Goal: Find specific page/section: Find specific page/section

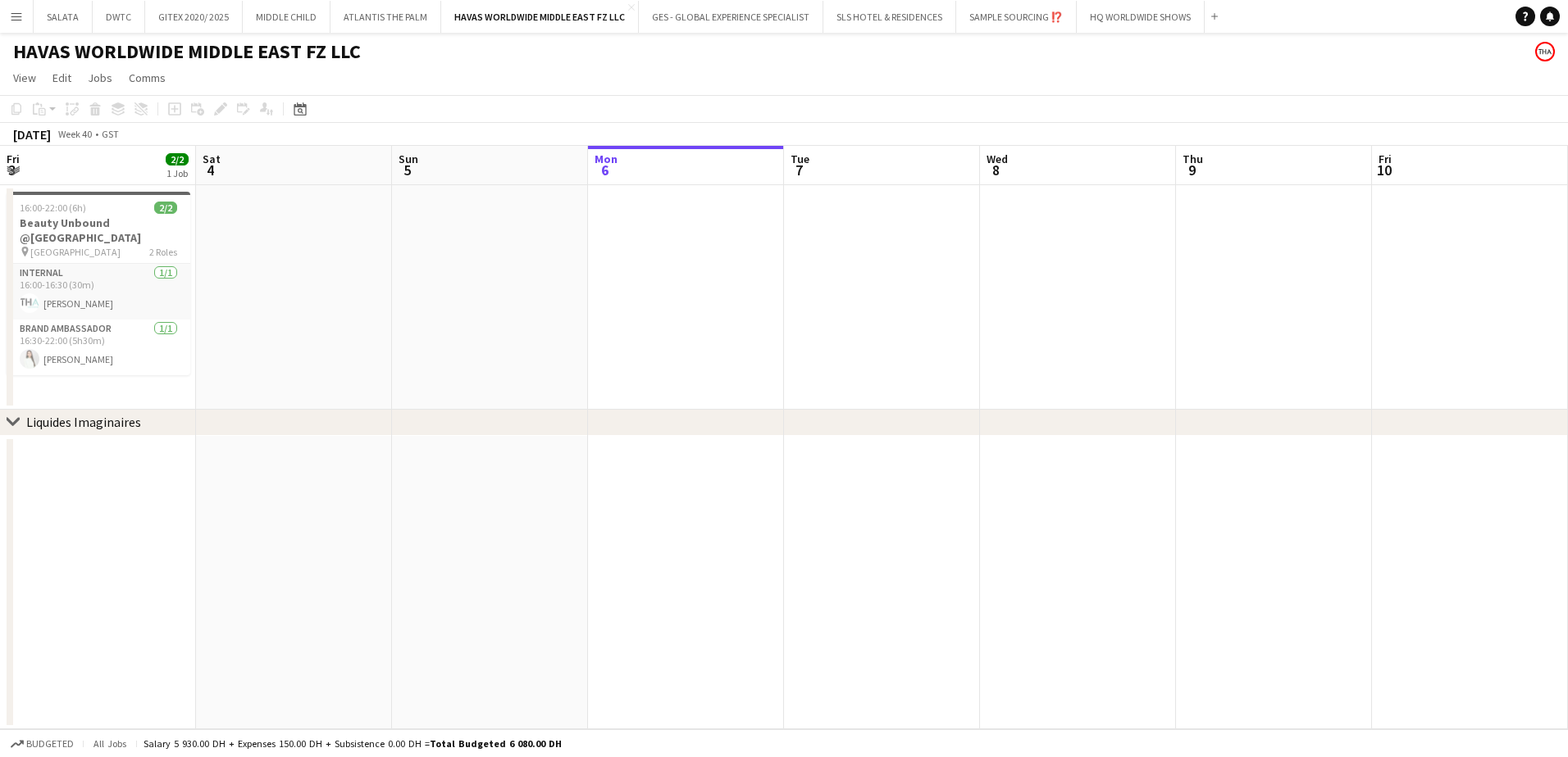
scroll to position [0, 392]
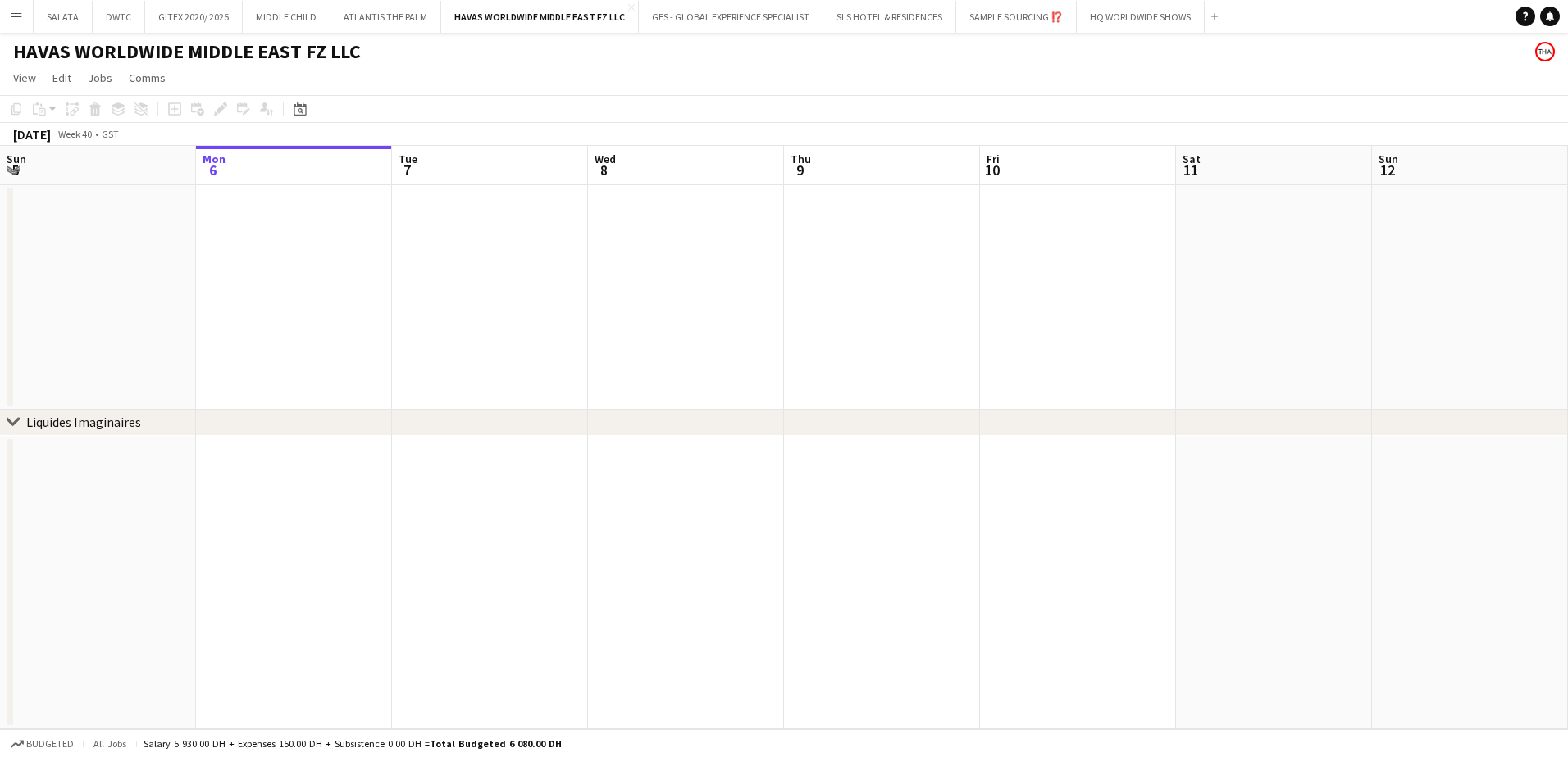
click at [21, 22] on app-icon "Menu" at bounding box center [16, 16] width 14 height 14
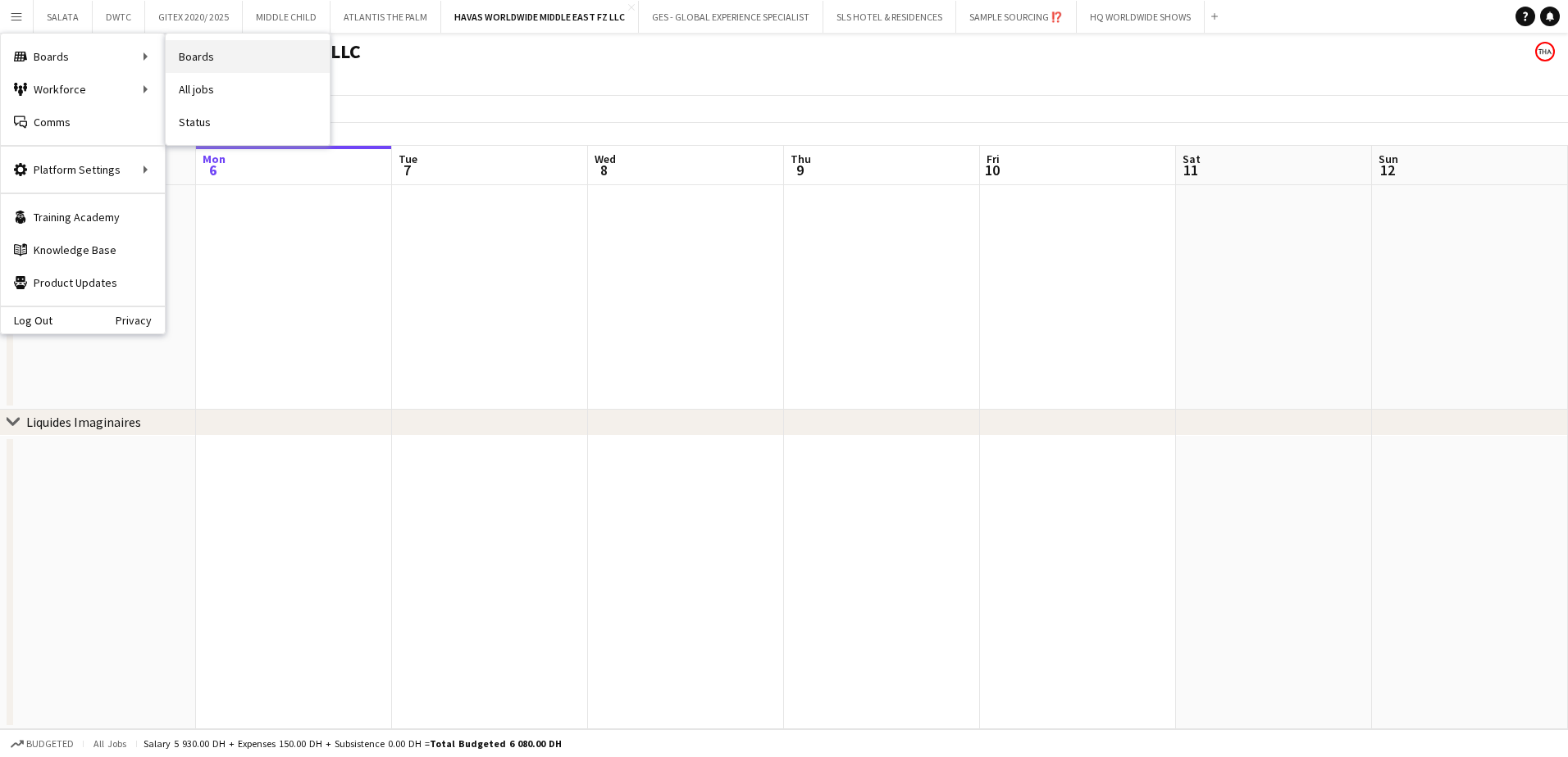
click at [190, 56] on link "Boards" at bounding box center [247, 56] width 164 height 33
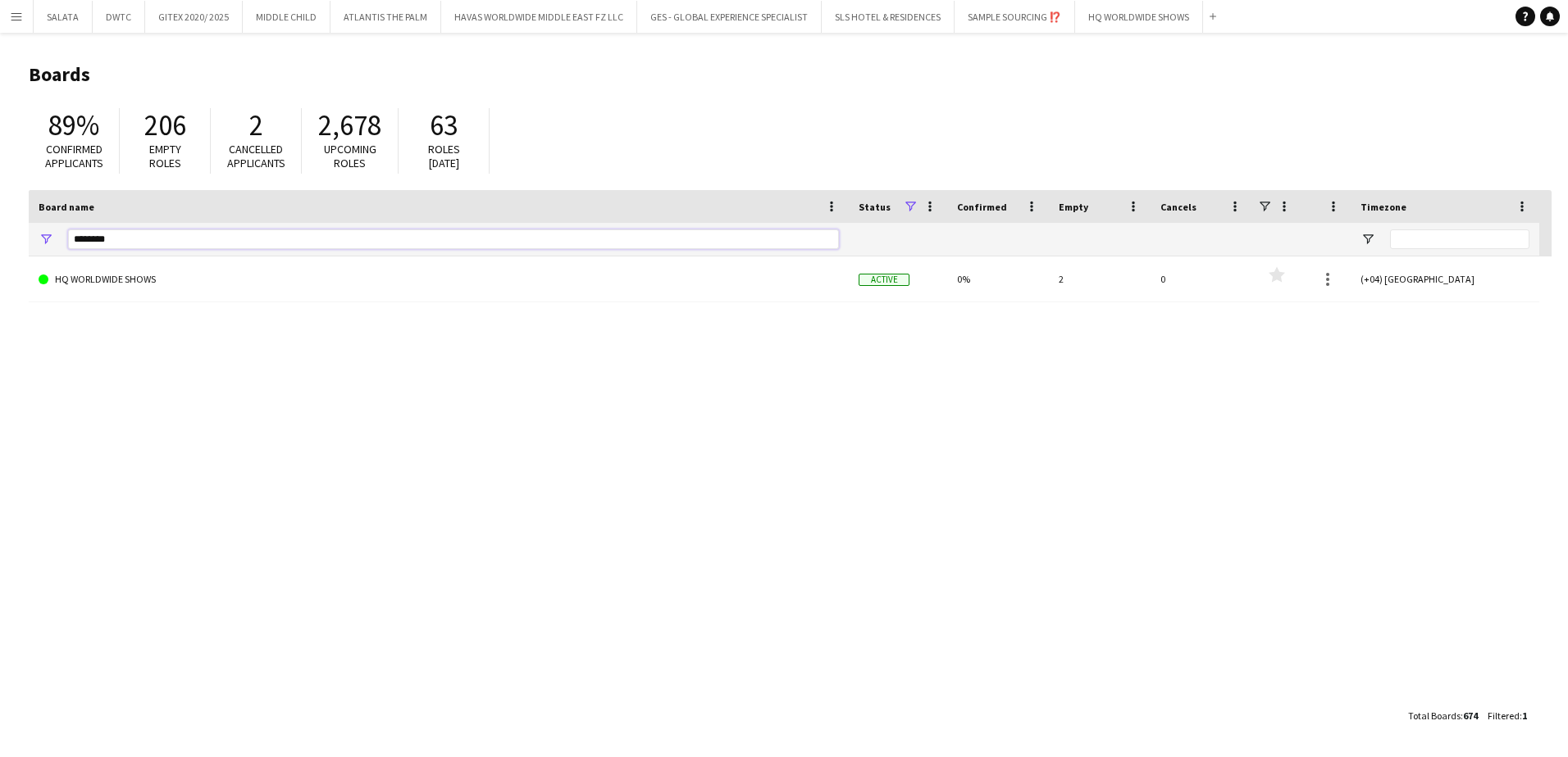
drag, startPoint x: 96, startPoint y: 238, endPoint x: 44, endPoint y: 239, distance: 52.0
click at [44, 239] on div "********" at bounding box center [438, 239] width 820 height 33
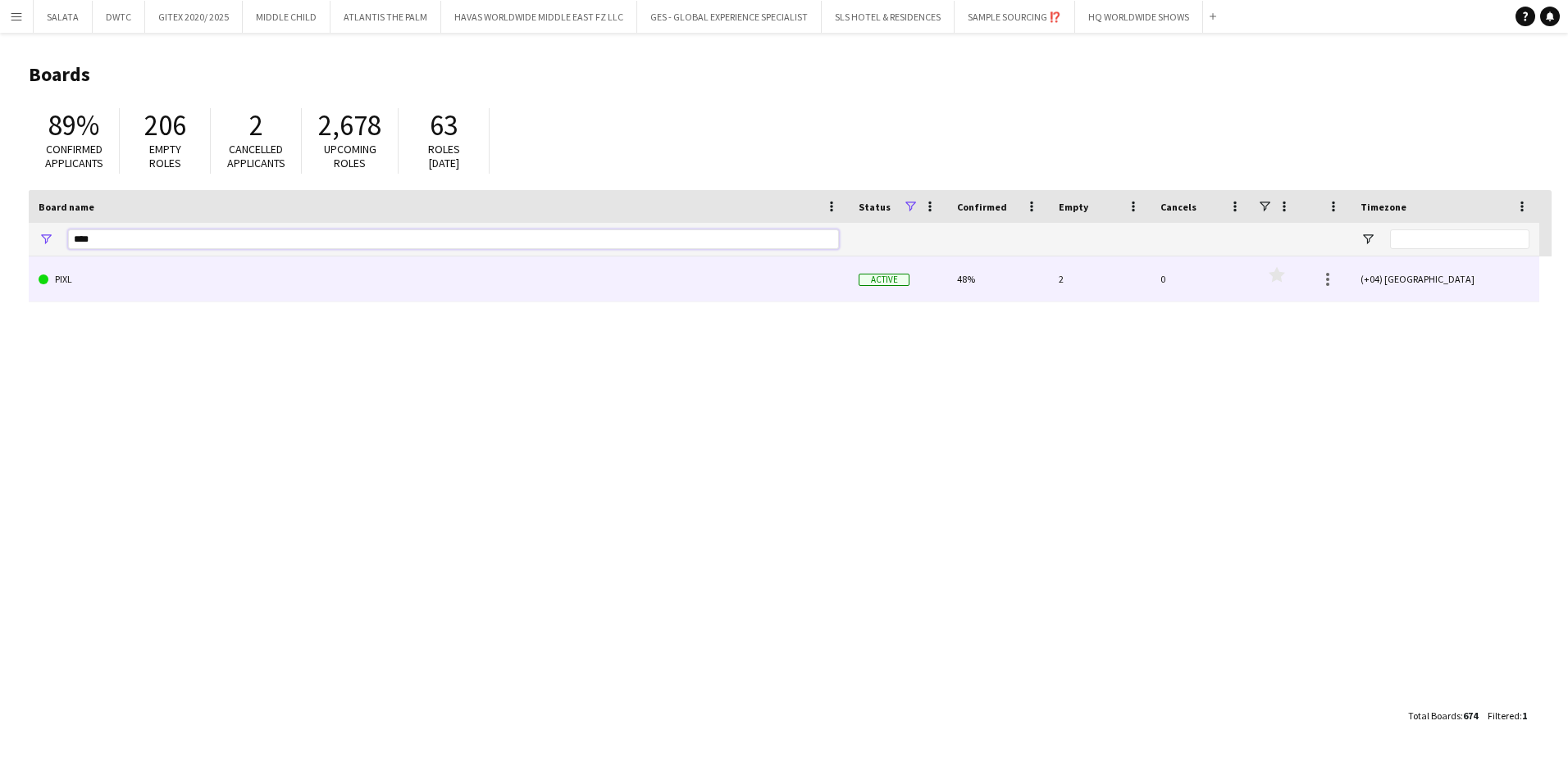
type input "****"
click at [70, 288] on link "PIXL" at bounding box center [438, 279] width 800 height 46
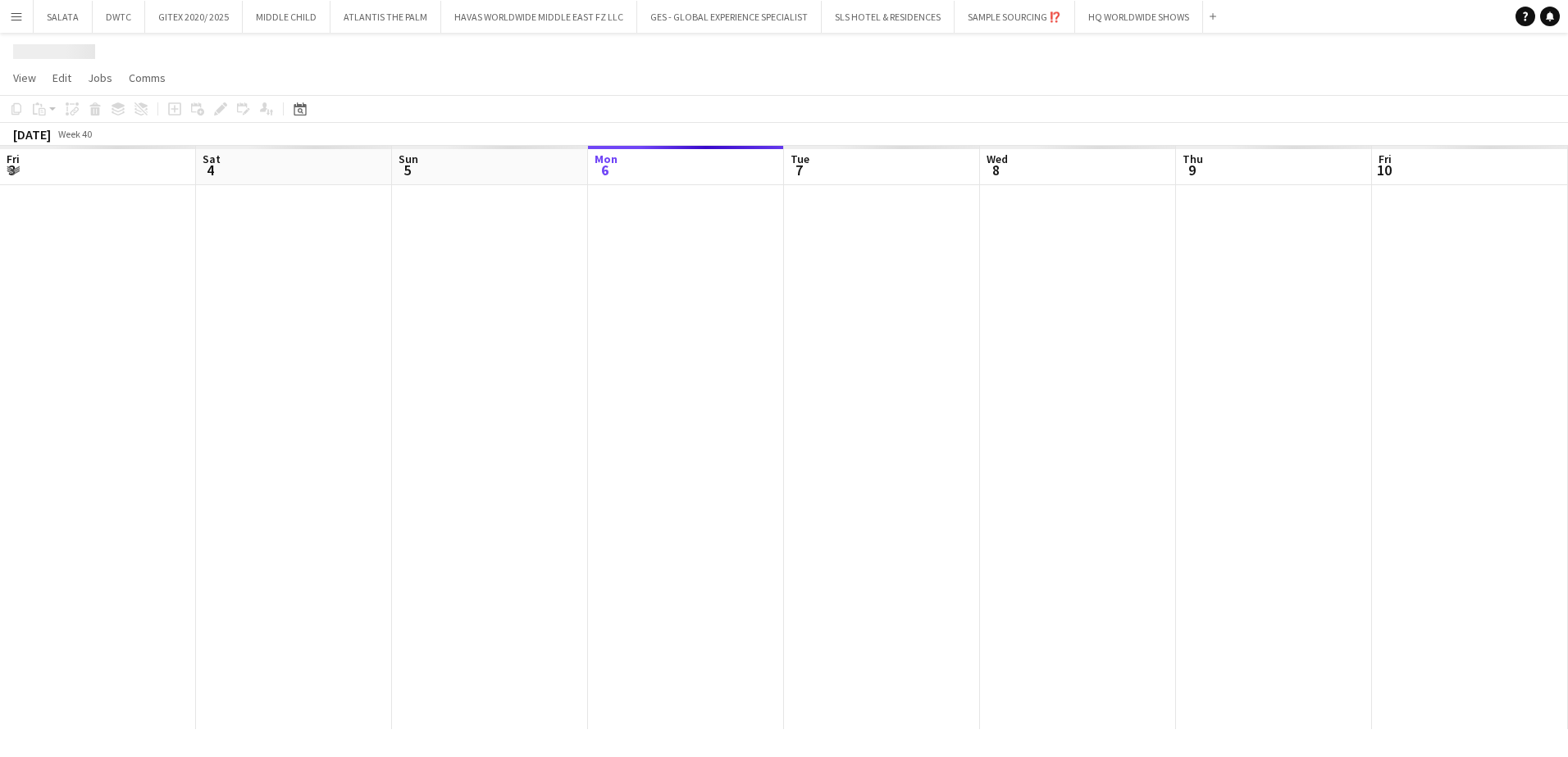
scroll to position [0, 392]
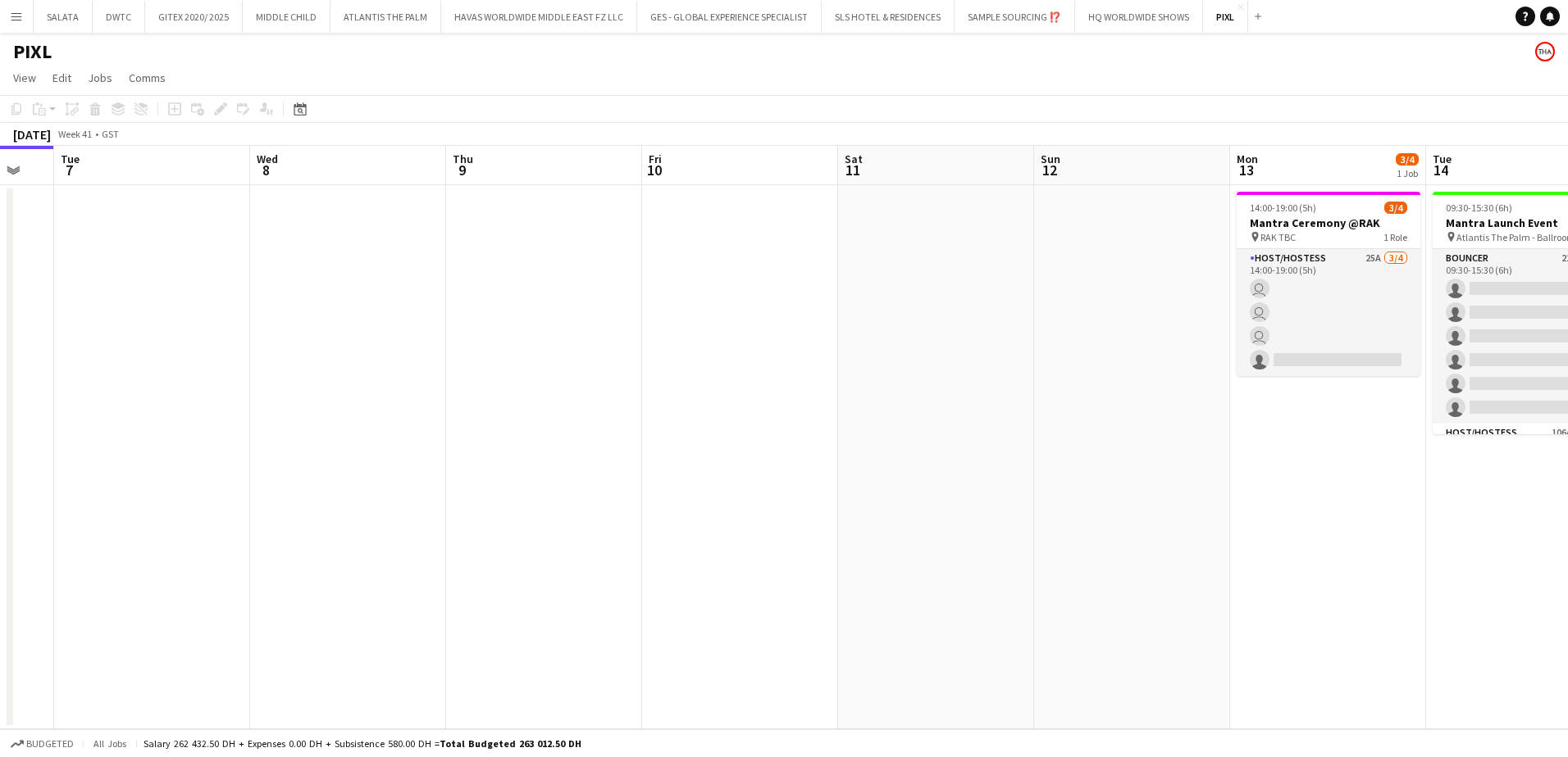
drag, startPoint x: 804, startPoint y: 447, endPoint x: 800, endPoint y: 492, distance: 45.2
click at [705, 447] on app-calendar-viewport "Sat 4 Sun 5 Mon 6 Tue 7 Wed 8 Thu 9 Fri 10 Sat 11 Sun 12 Mon 13 3/4 1 Job Tue 1…" at bounding box center [784, 437] width 1568 height 584
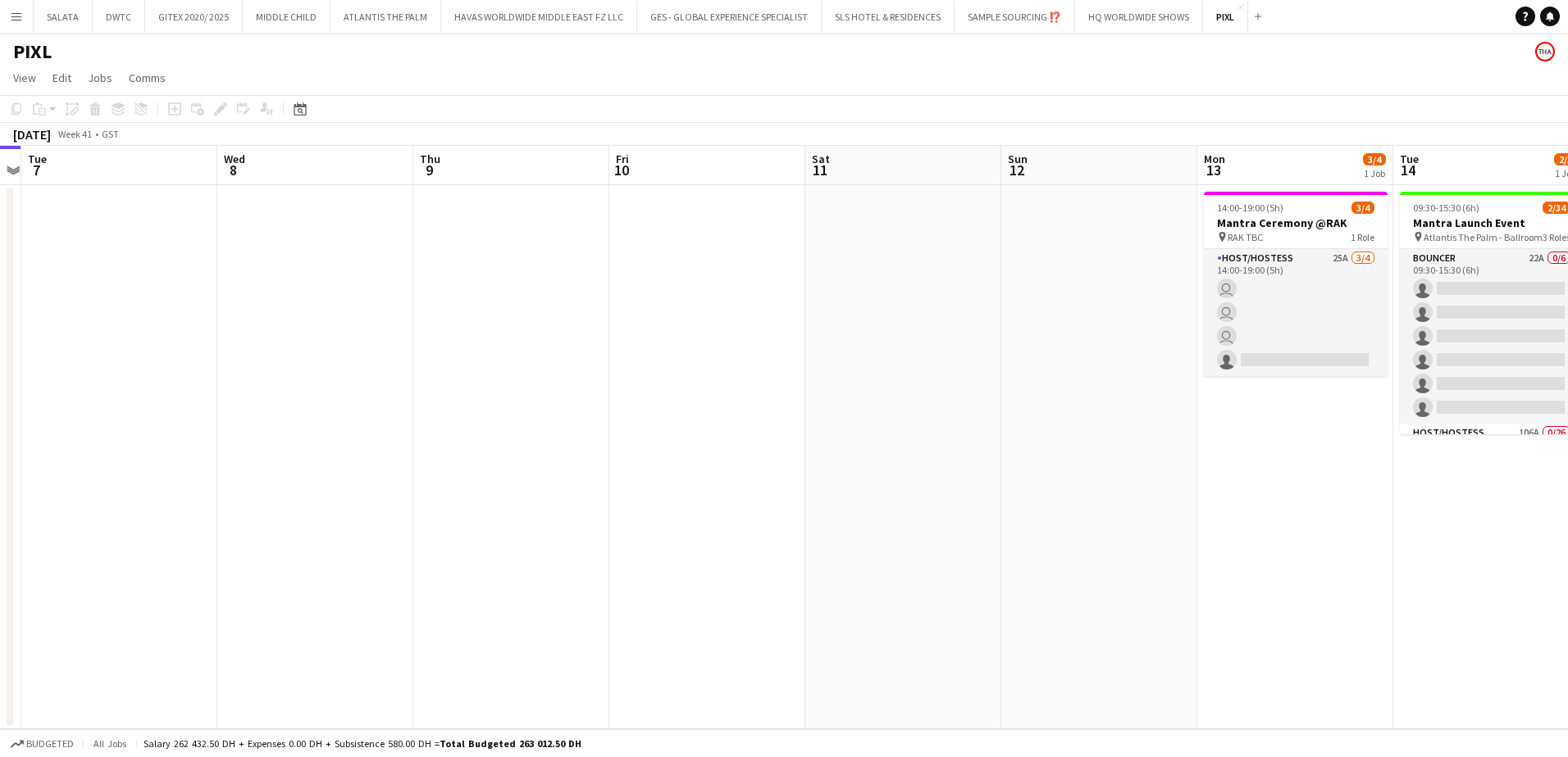
drag, startPoint x: 1017, startPoint y: 490, endPoint x: 870, endPoint y: 481, distance: 147.3
click at [886, 481] on app-calendar-viewport "Sat 4 Sun 5 Mon 6 Tue 7 Wed 8 Thu 9 Fri 10 Sat 11 Sun 12 Mon 13 3/4 1 Job Tue 1…" at bounding box center [784, 437] width 1568 height 584
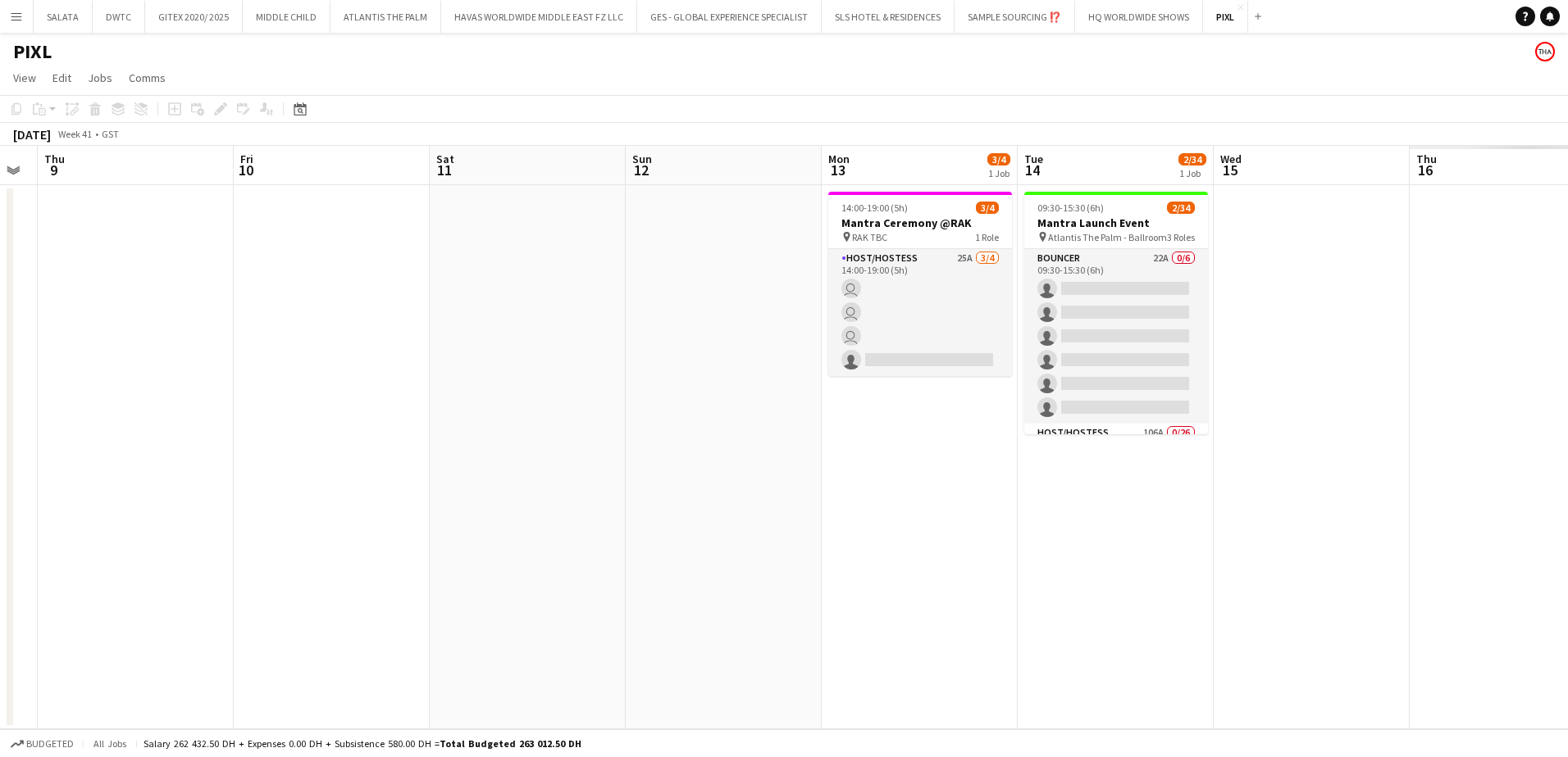
drag, startPoint x: 838, startPoint y: 461, endPoint x: 760, endPoint y: 460, distance: 78.0
click at [760, 460] on app-calendar-viewport "Mon 6 Tue 7 Wed 8 Thu 9 Fri 10 Sat 11 Sun 12 Mon 13 3/4 1 Job Tue 14 2/34 1 Job…" at bounding box center [784, 437] width 1568 height 584
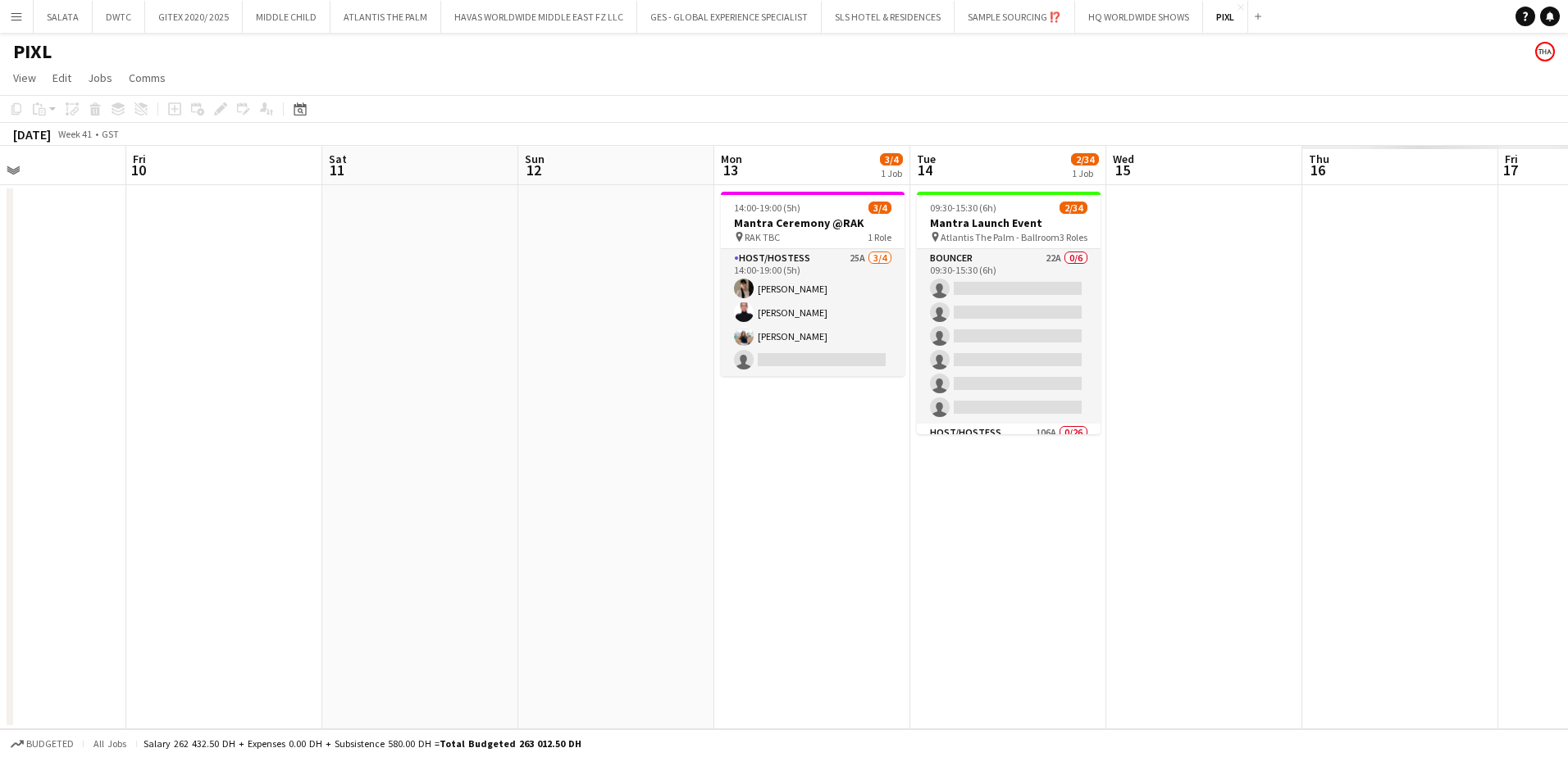
drag, startPoint x: 839, startPoint y: 491, endPoint x: 737, endPoint y: 480, distance: 102.6
click at [737, 480] on app-calendar-viewport "Mon 6 Tue 7 Wed 8 Thu 9 Fri 10 Sat 11 Sun 12 Mon 13 3/4 1 Job Tue 14 2/34 1 Job…" at bounding box center [784, 437] width 1568 height 584
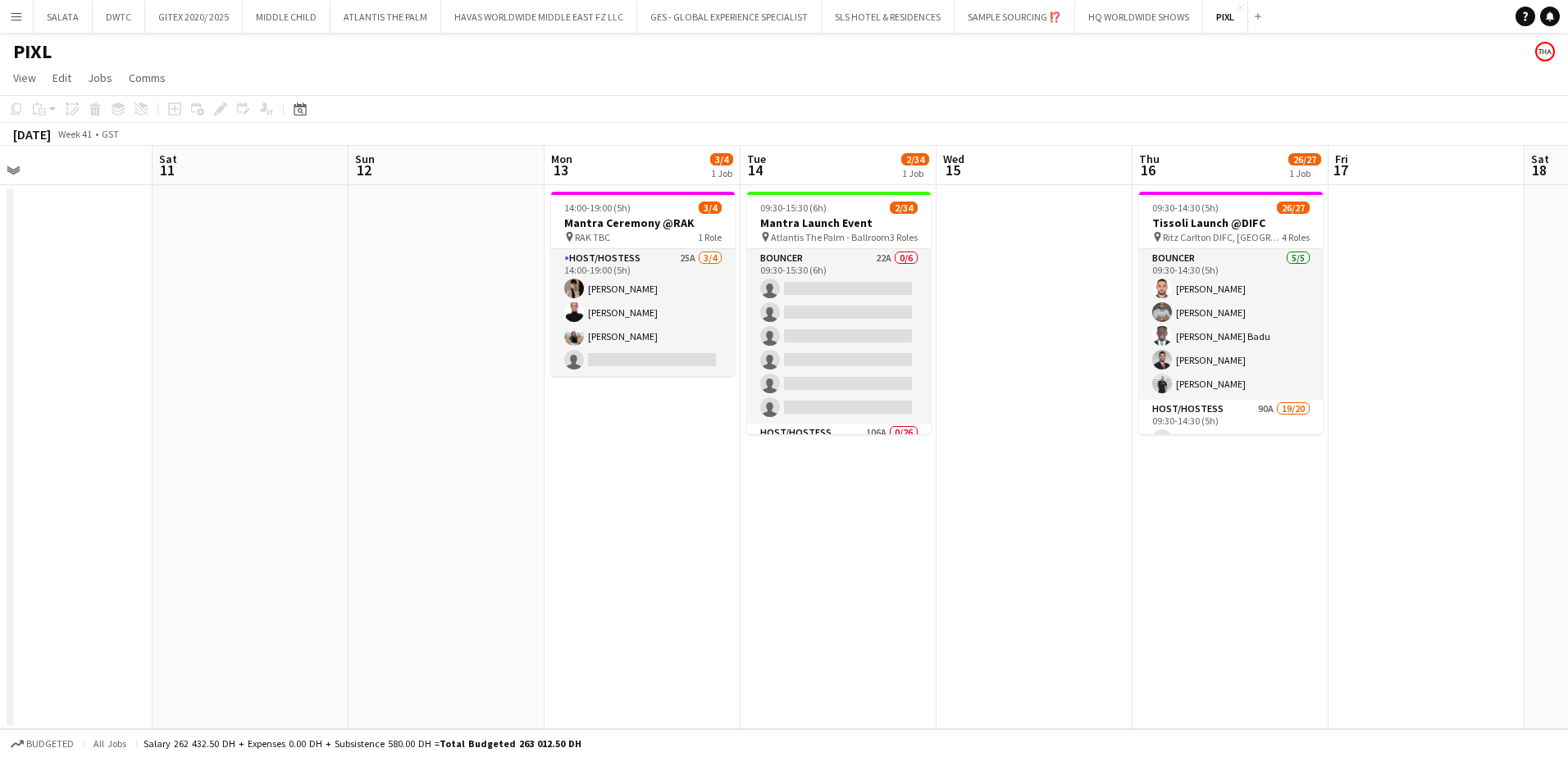
scroll to position [0, 657]
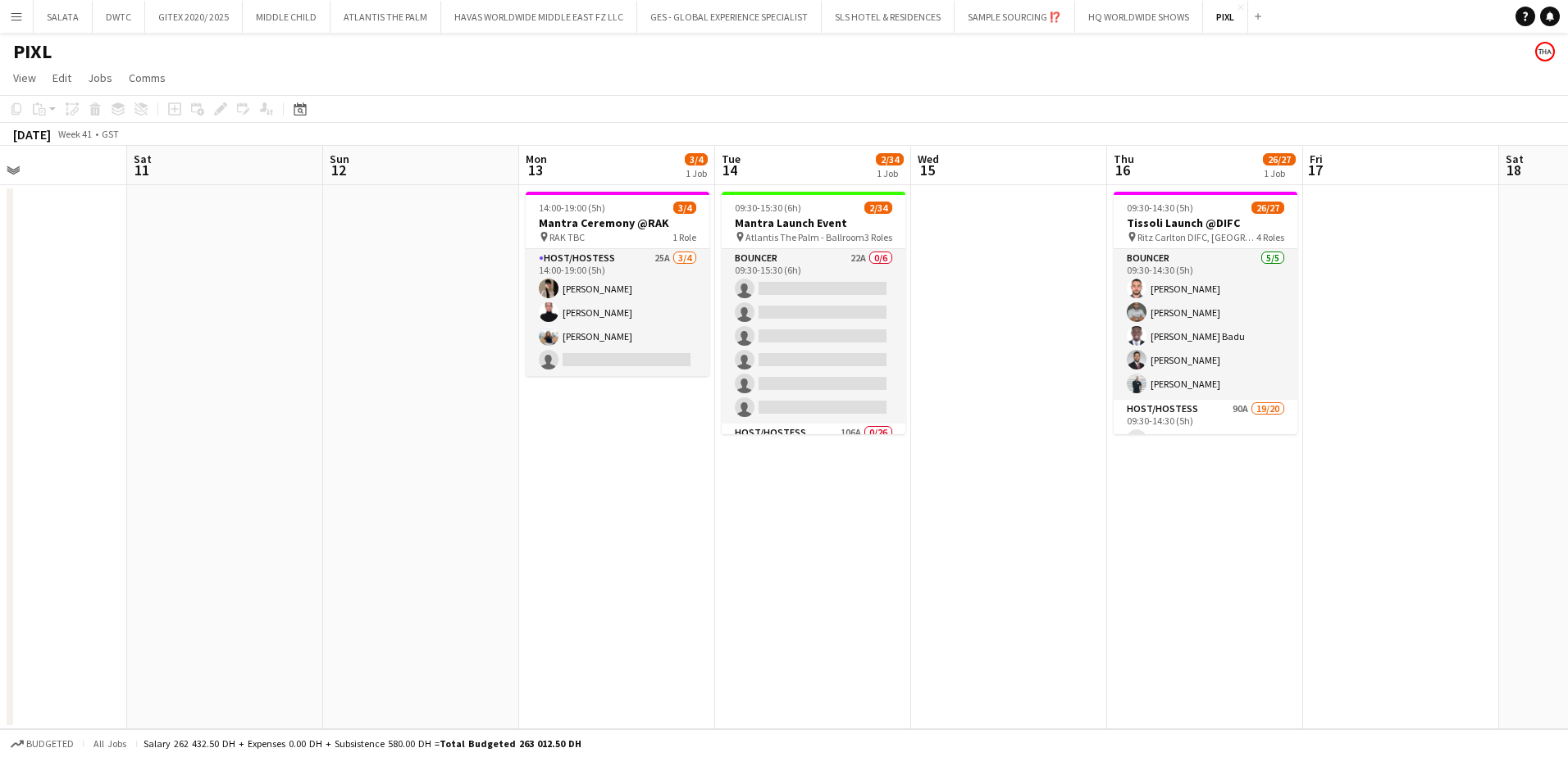
drag, startPoint x: 1298, startPoint y: 542, endPoint x: 1158, endPoint y: 540, distance: 140.0
click at [1158, 540] on app-calendar-viewport "Tue 7 Wed 8 Thu 9 Fri 10 Sat 11 Sun 12 Mon 13 3/4 1 Job Tue 14 2/34 1 Job Wed 1…" at bounding box center [784, 437] width 1568 height 584
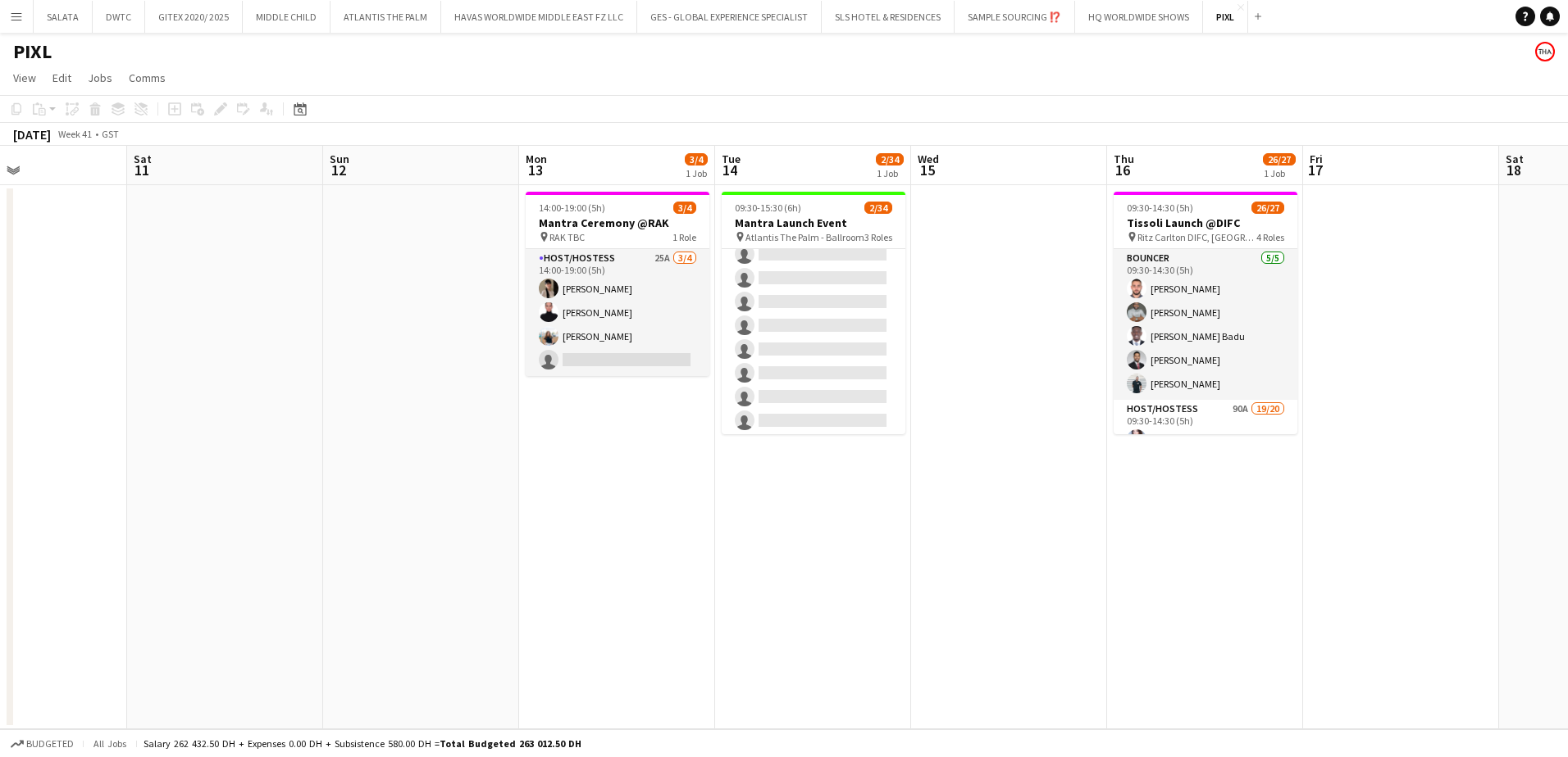
scroll to position [0, 0]
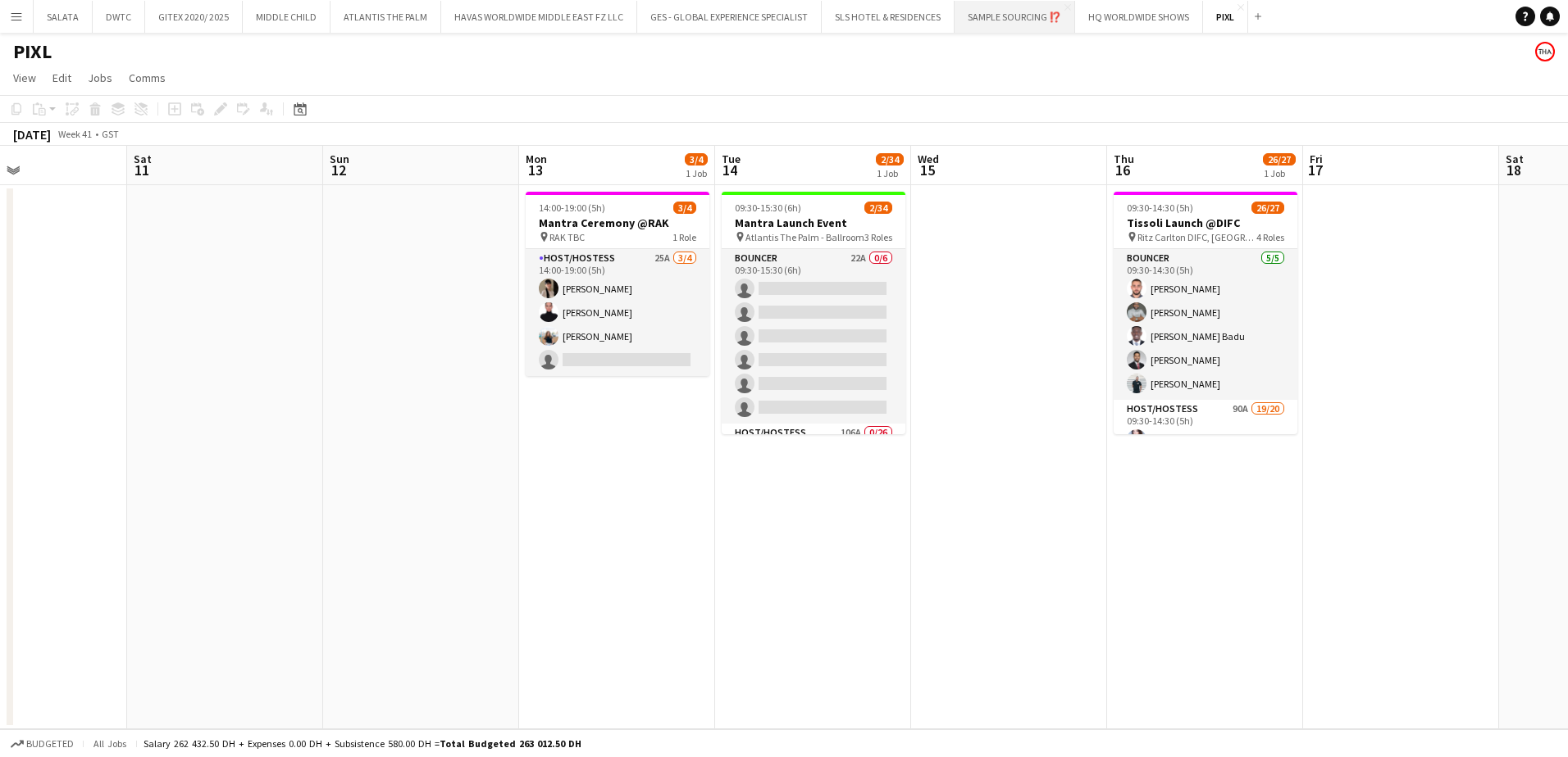
click at [1011, 27] on button "SAMPLE SOURCING ⁉️ Close" at bounding box center [1014, 16] width 120 height 32
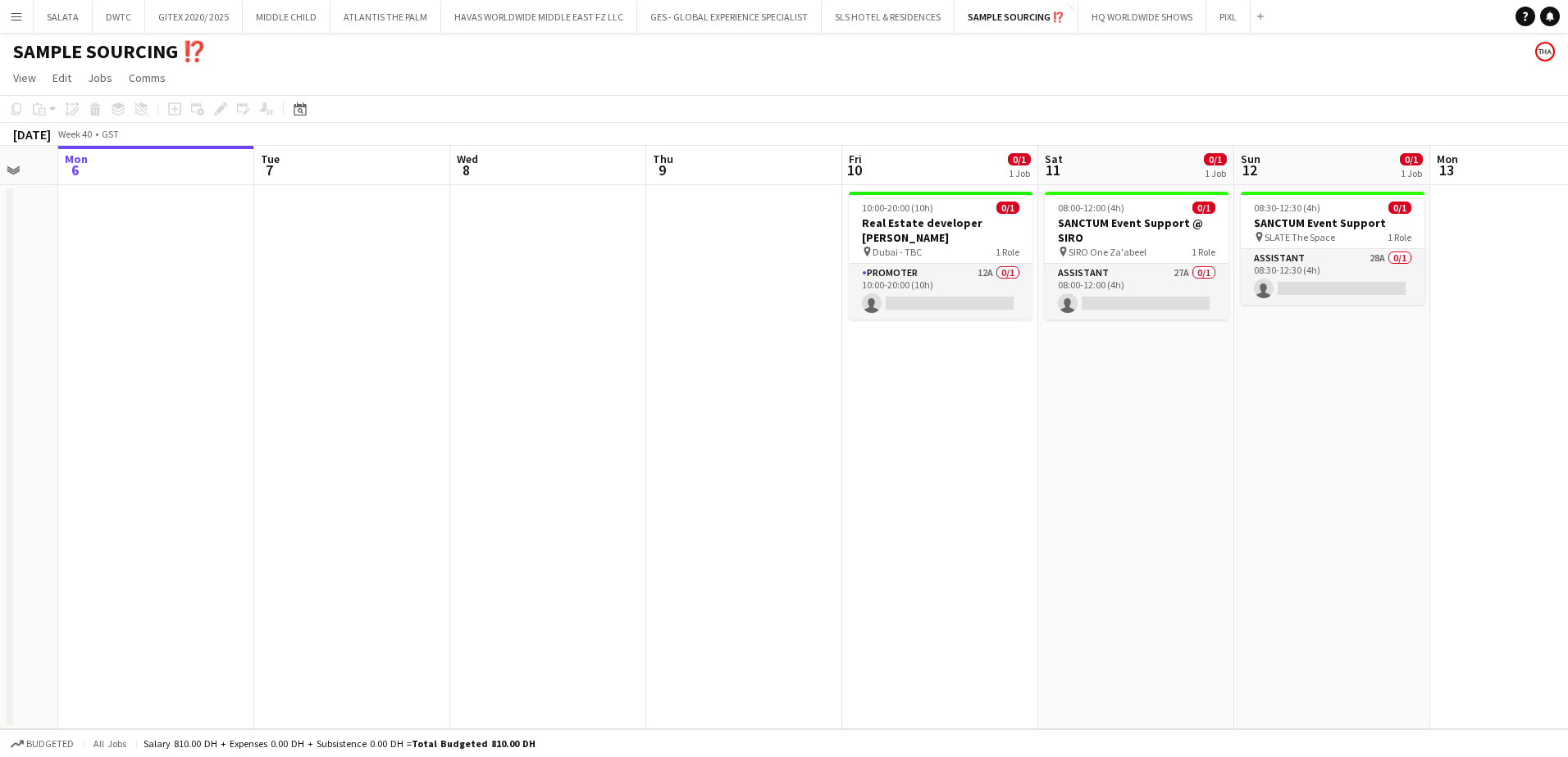
scroll to position [0, 534]
drag, startPoint x: 1251, startPoint y: 528, endPoint x: 1109, endPoint y: 533, distance: 142.1
click at [1109, 533] on app-calendar-viewport "Fri 3 Sat 4 Sun 5 Mon 6 Tue 7 Wed 8 Thu 9 Fri 10 0/1 1 Job Sat 11 0/1 1 Job Sun…" at bounding box center [784, 437] width 1568 height 584
